Goal: Find specific page/section: Find specific page/section

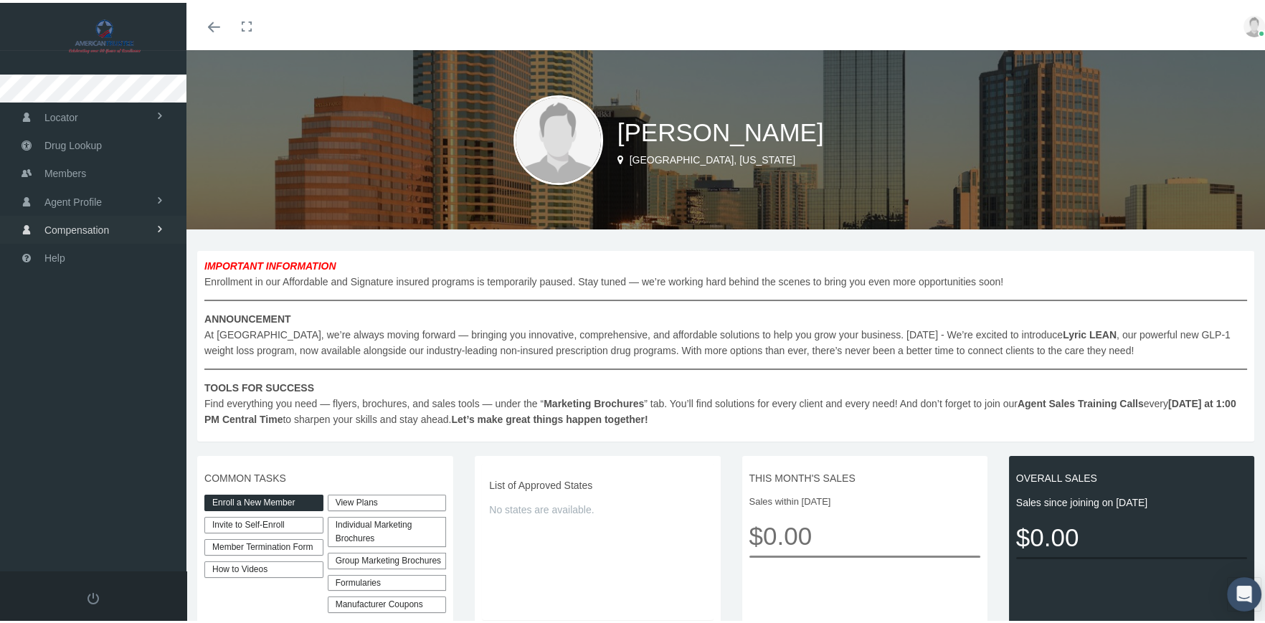
click at [92, 226] on span "Compensation" at bounding box center [76, 227] width 65 height 27
click at [95, 251] on span "Compensation Summary" at bounding box center [97, 257] width 110 height 24
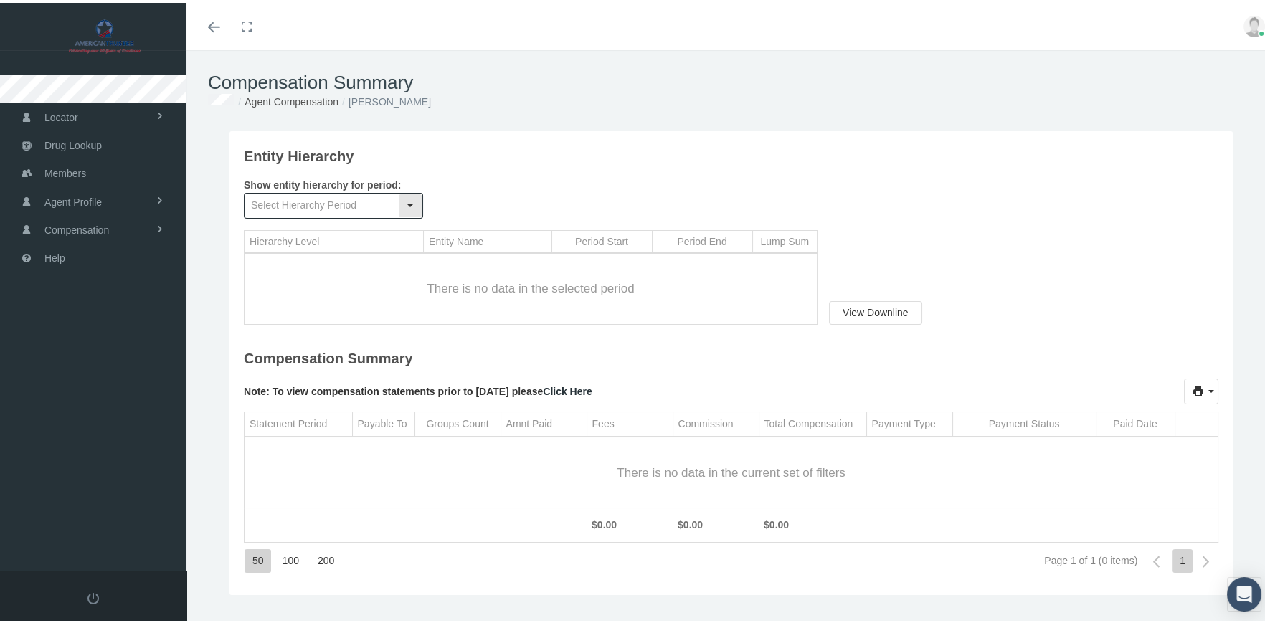
click at [411, 201] on div "Select" at bounding box center [410, 203] width 23 height 23
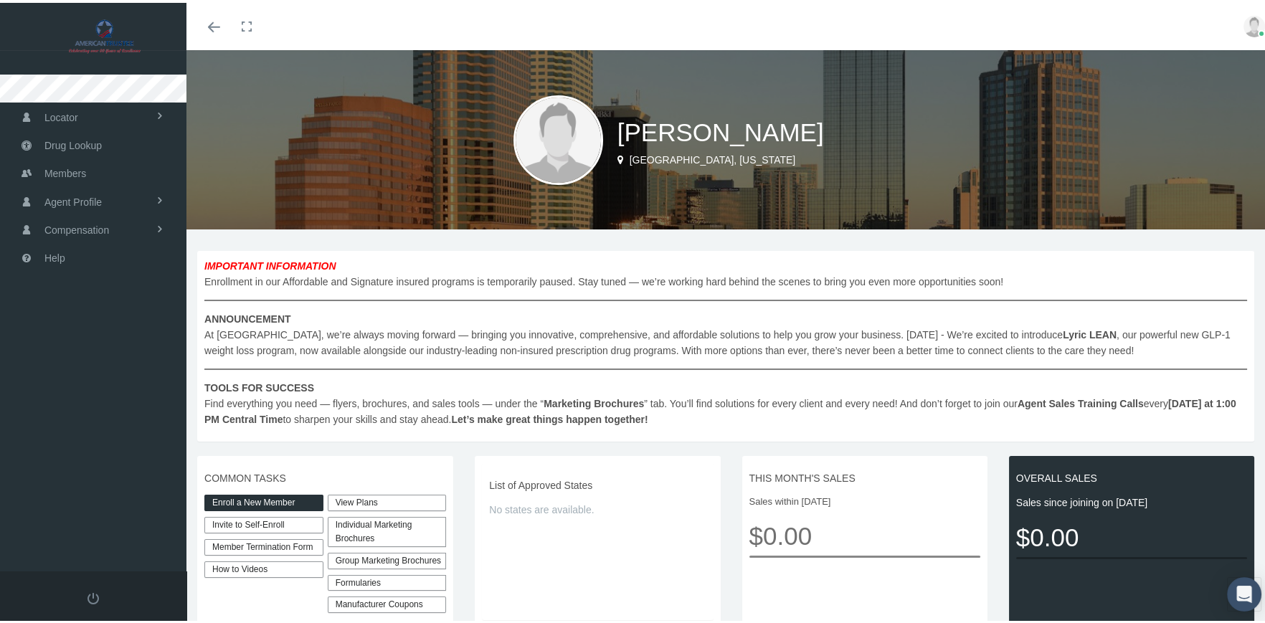
scroll to position [71, 0]
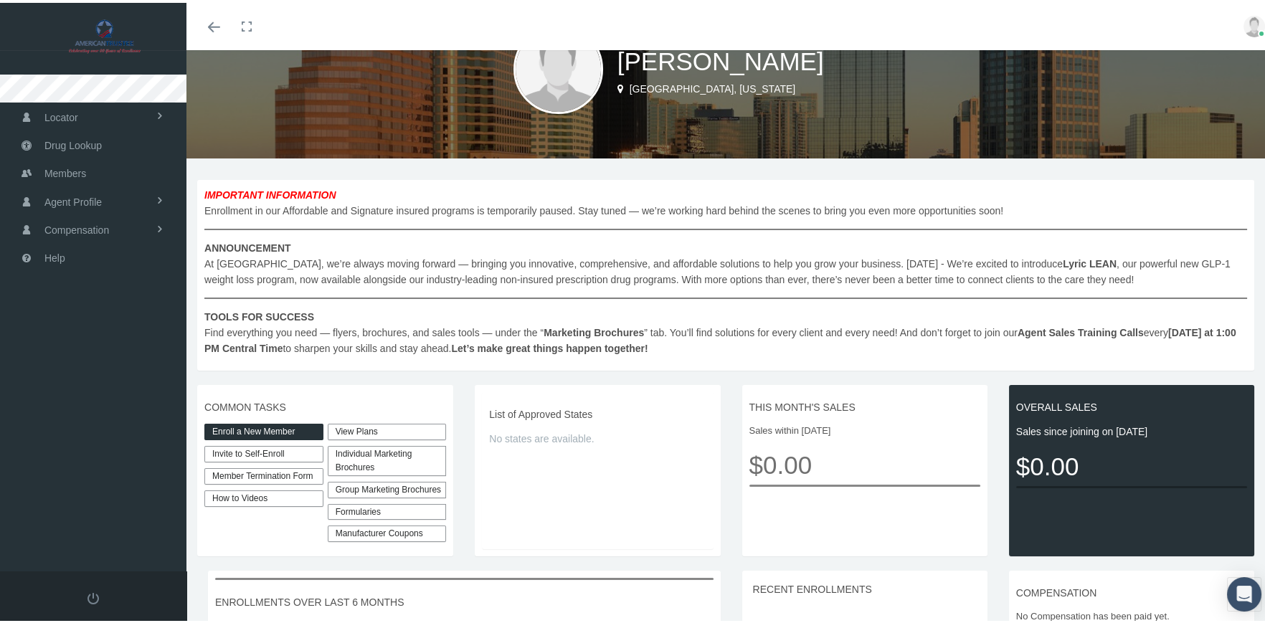
click at [364, 539] on link "Manufacturer Coupons" at bounding box center [387, 531] width 119 height 16
